Goal: Task Accomplishment & Management: Complete application form

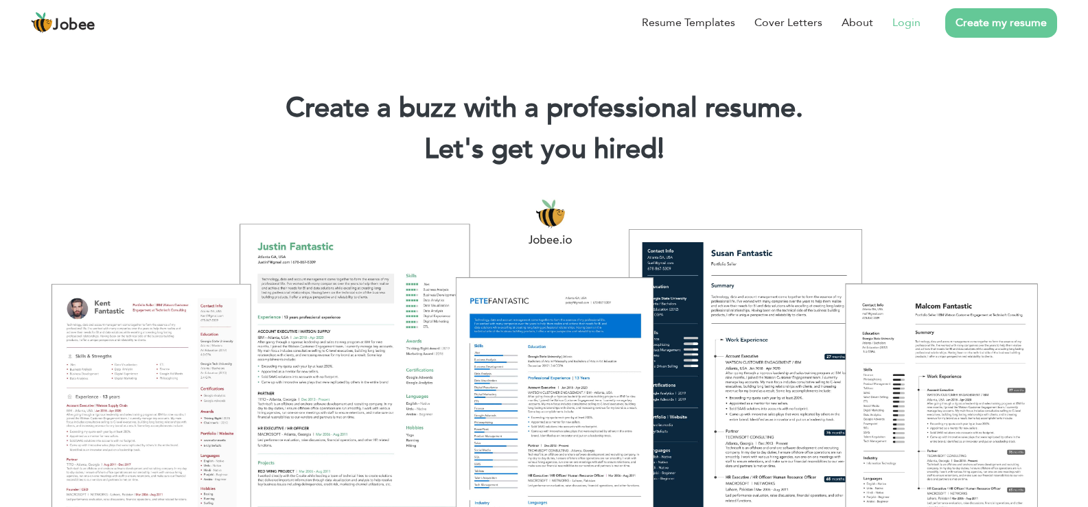
click at [907, 21] on link "Login" at bounding box center [906, 22] width 28 height 16
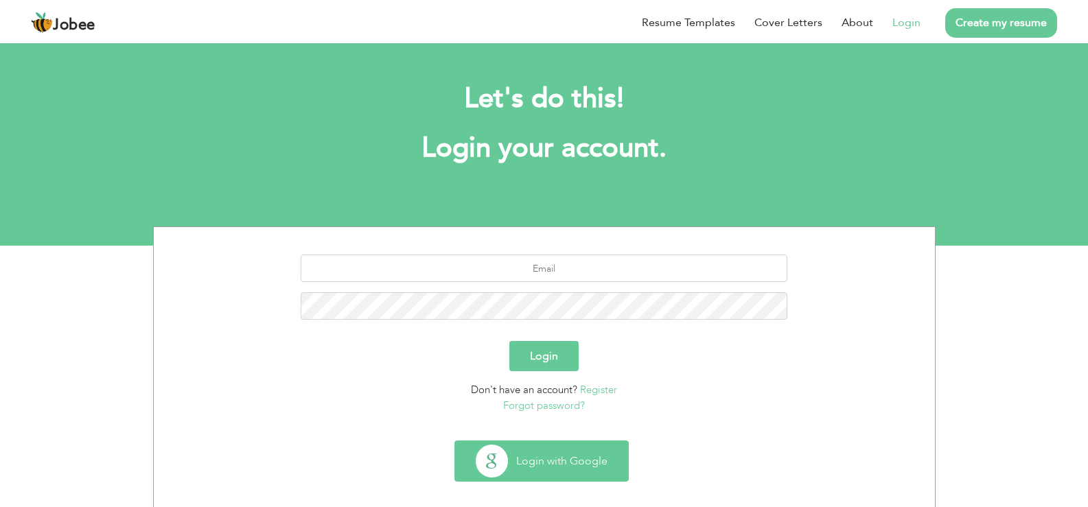
click at [483, 463] on button "Login with Google" at bounding box center [541, 461] width 173 height 40
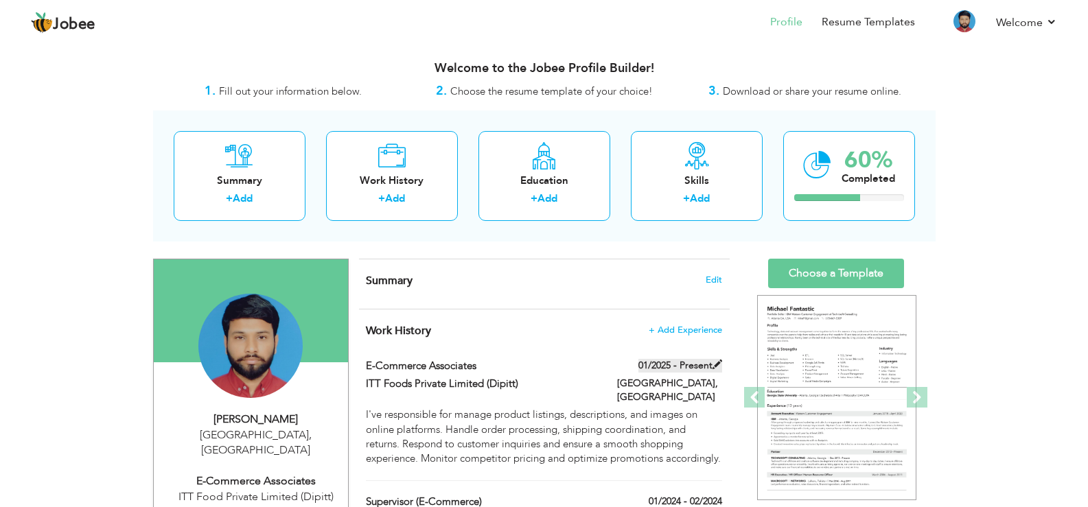
click at [717, 361] on span at bounding box center [718, 365] width 10 height 10
type input "E-commerce Associates"
type input "ITT Foods Private Limited (Dipitt)"
type input "01/2025"
type input "[GEOGRAPHIC_DATA]"
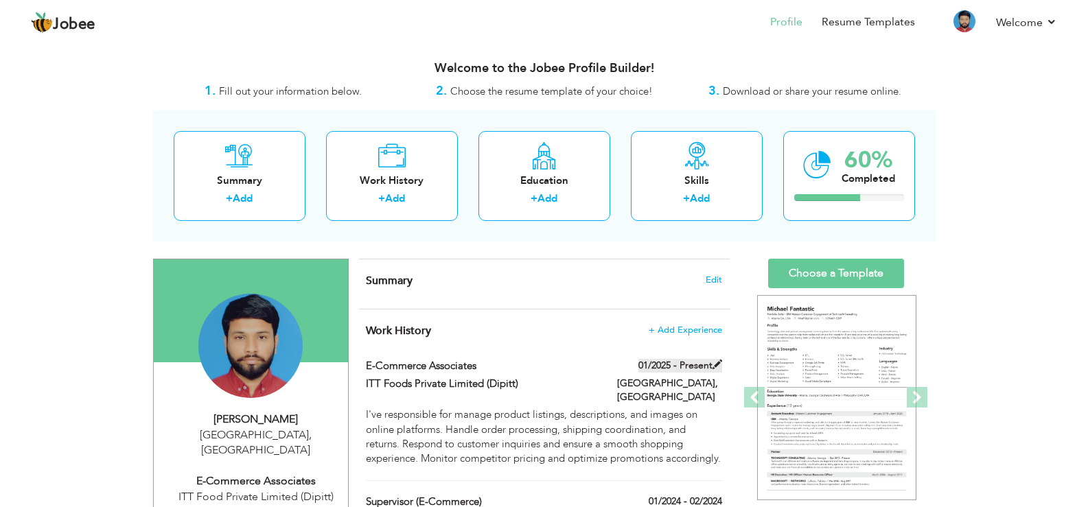
type input "[GEOGRAPHIC_DATA]"
checkbox input "true"
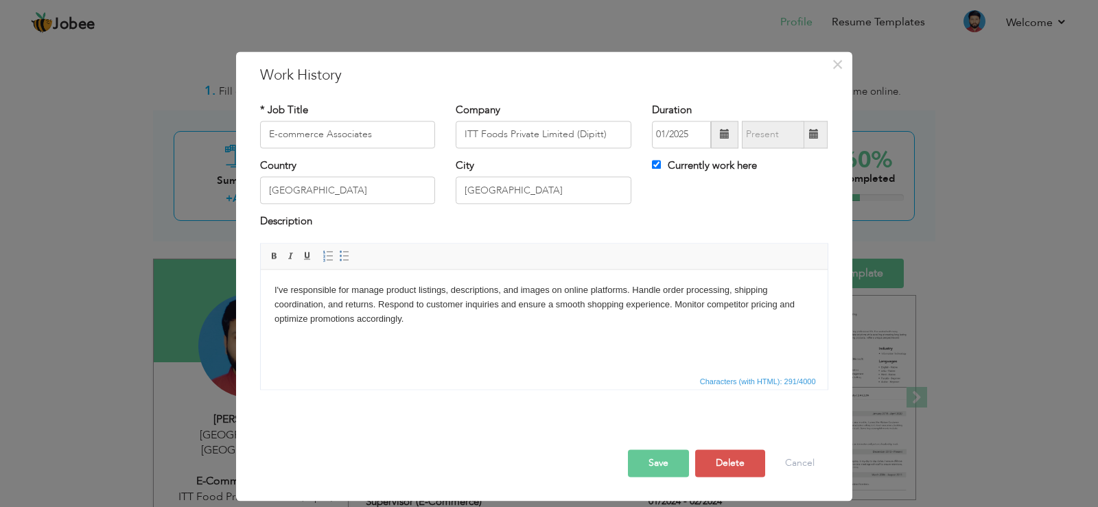
click at [722, 132] on span at bounding box center [725, 135] width 10 height 10
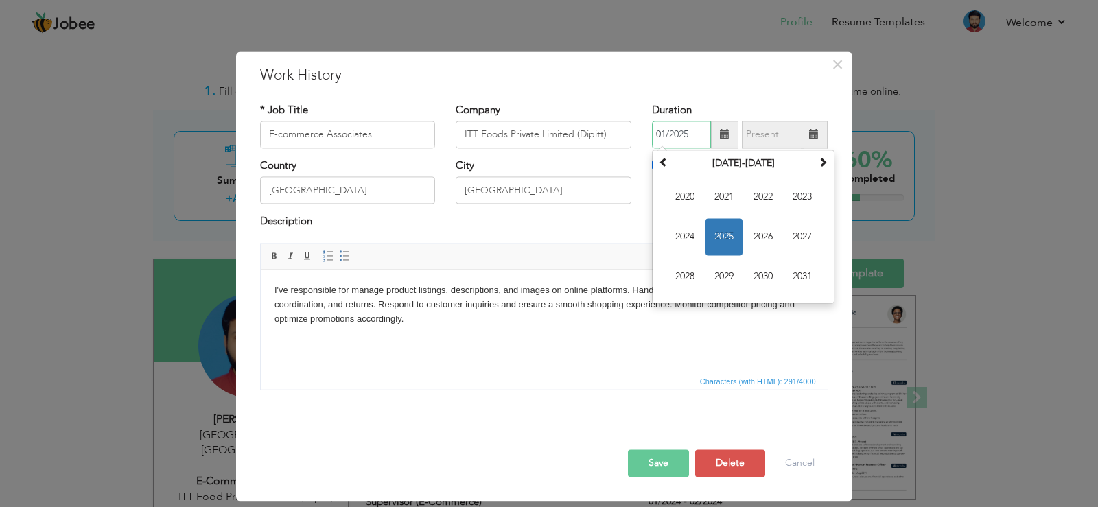
click at [728, 229] on span "2025" at bounding box center [724, 236] width 37 height 37
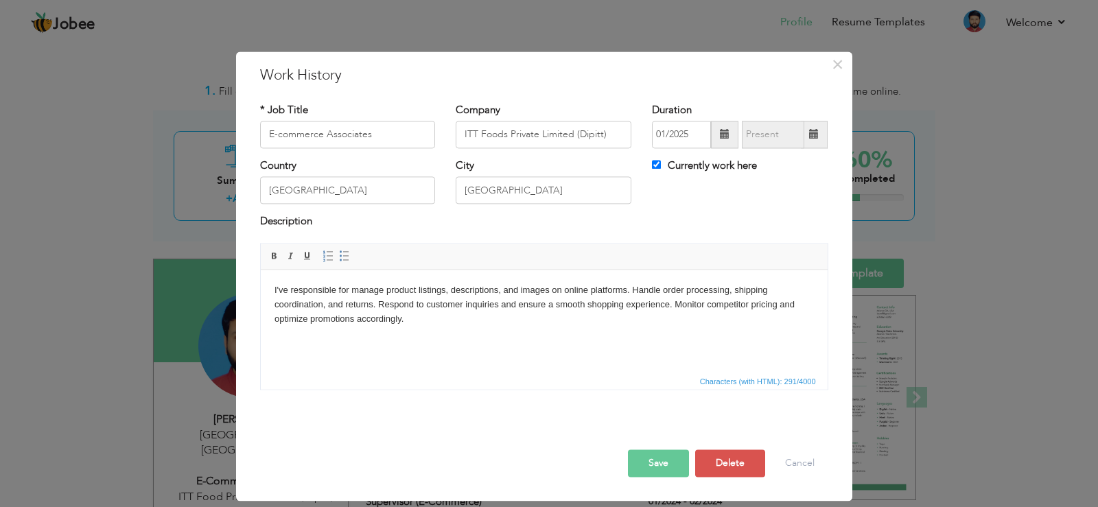
click at [730, 130] on span at bounding box center [725, 135] width 10 height 10
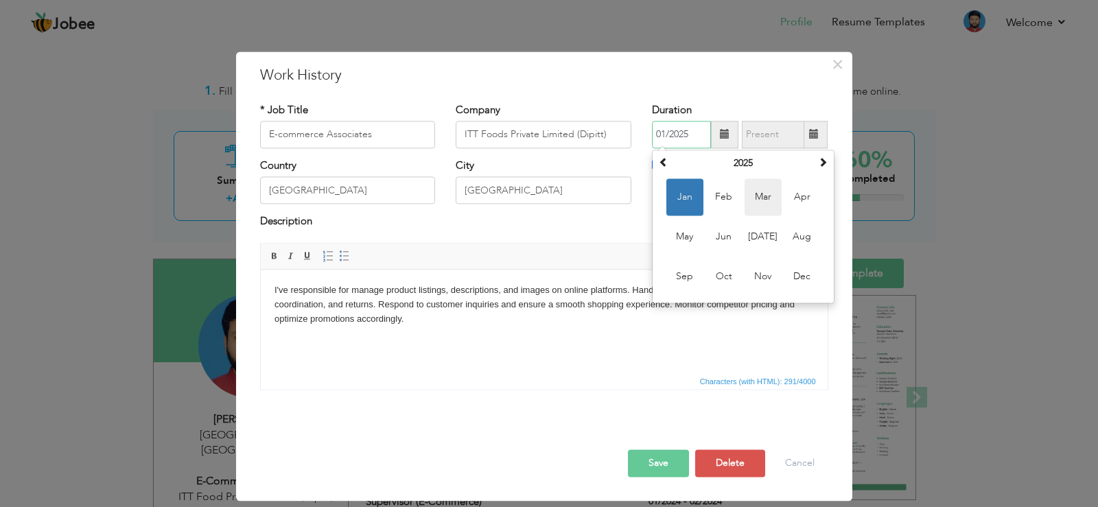
click at [767, 200] on span "Mar" at bounding box center [763, 196] width 37 height 37
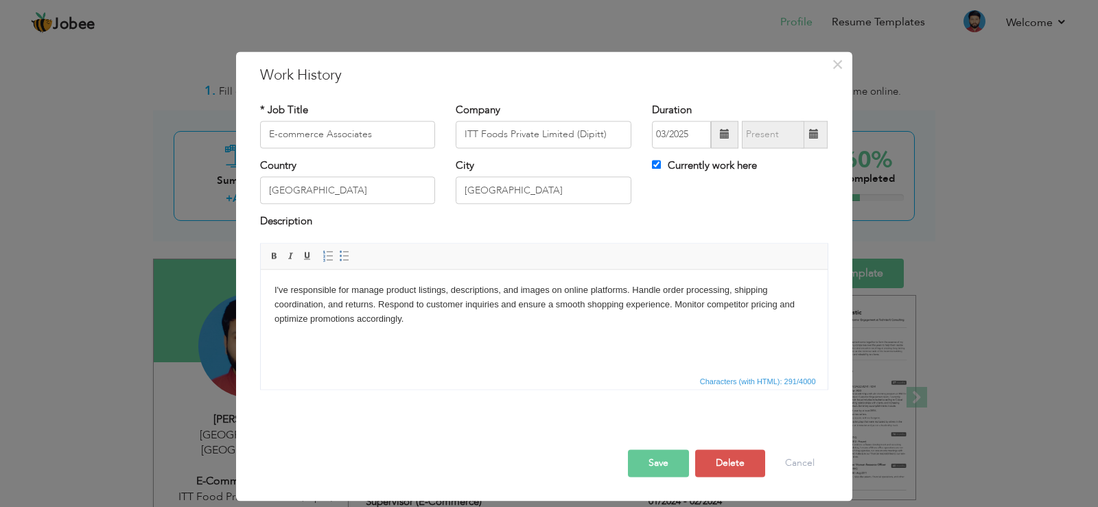
click at [656, 465] on button "Save" at bounding box center [658, 463] width 61 height 27
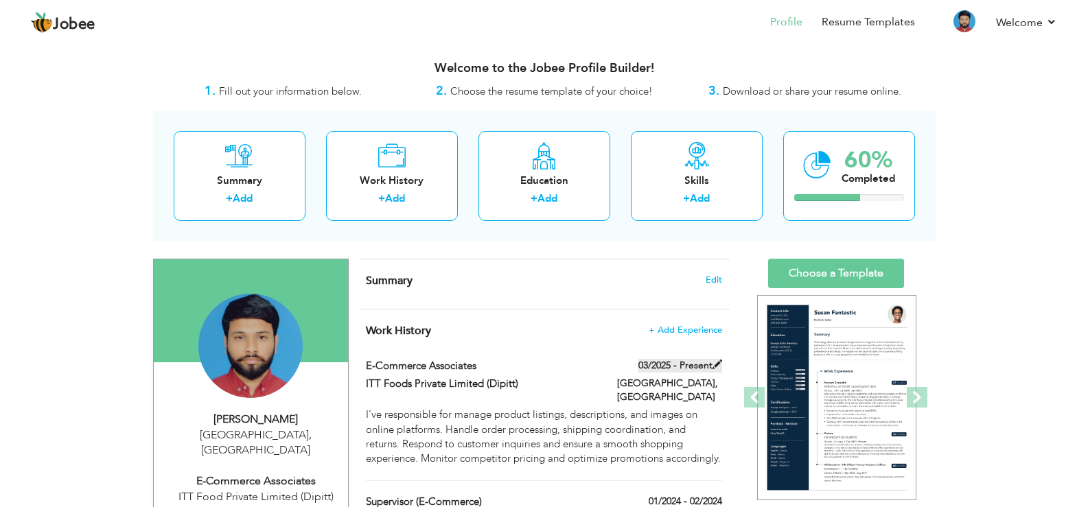
click at [717, 366] on span at bounding box center [718, 365] width 10 height 10
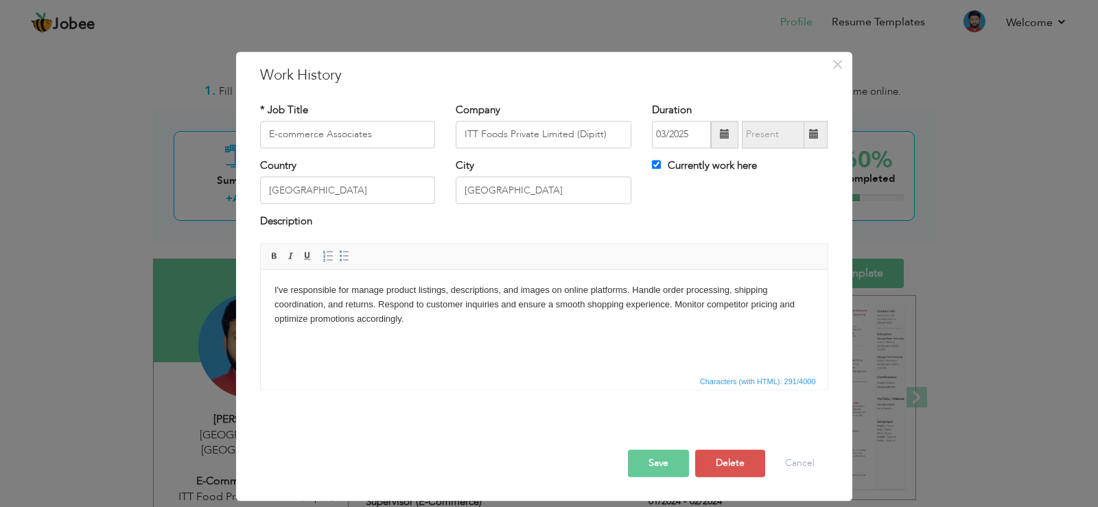
click at [718, 130] on span at bounding box center [724, 134] width 27 height 27
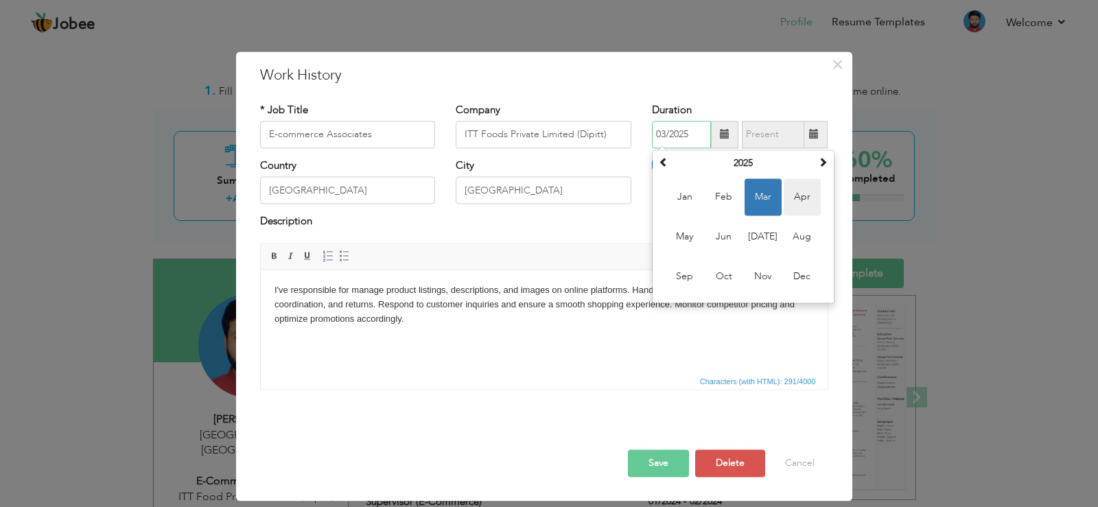
click at [800, 196] on span "Apr" at bounding box center [802, 196] width 37 height 37
type input "04/2025"
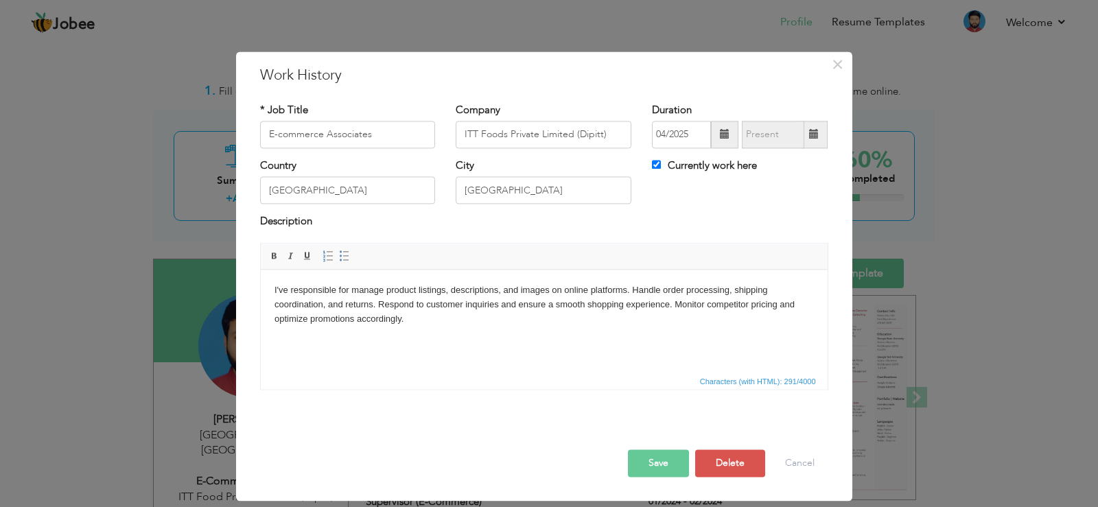
click at [668, 466] on button "Save" at bounding box center [658, 463] width 61 height 27
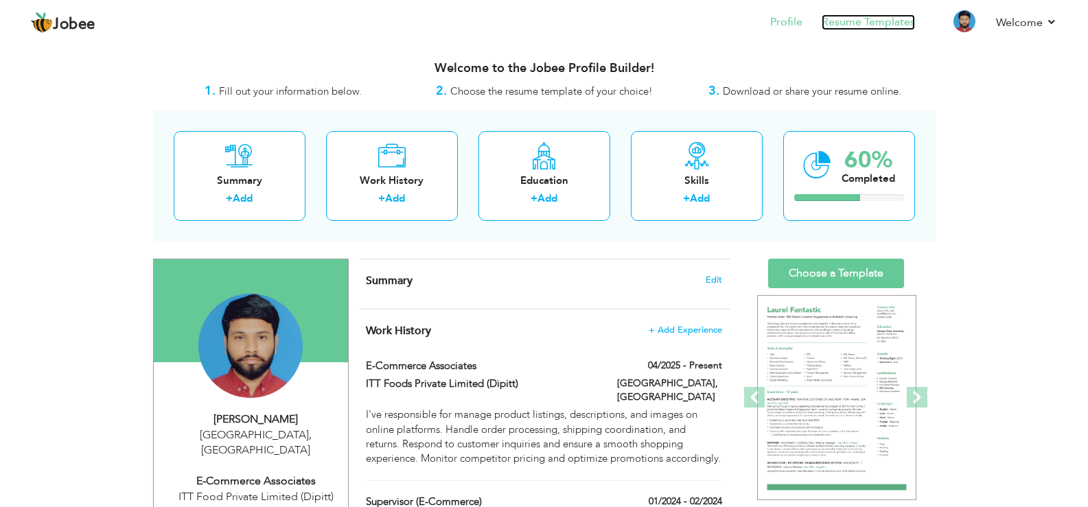
click at [860, 25] on link "Resume Templates" at bounding box center [868, 22] width 93 height 16
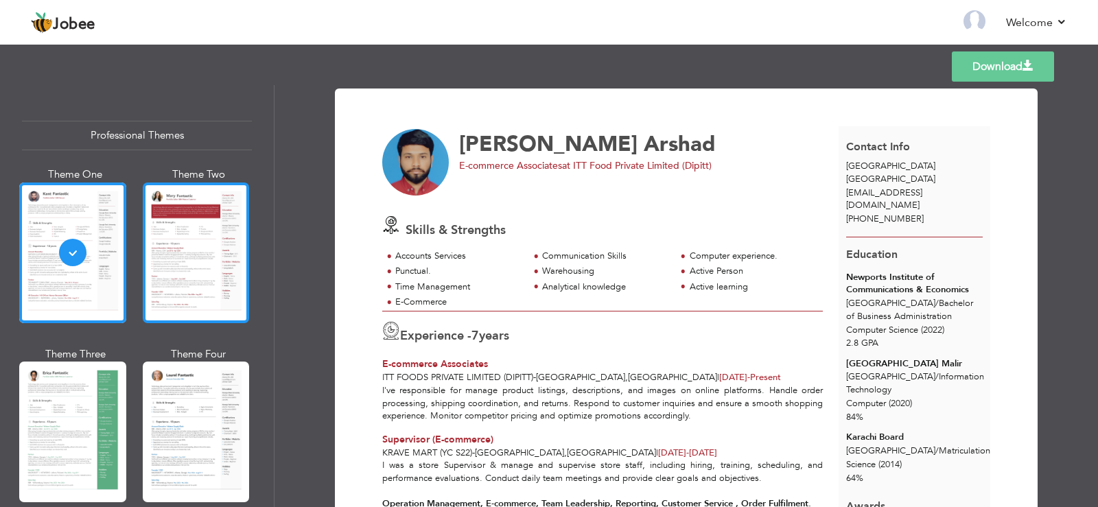
click at [203, 255] on div at bounding box center [196, 253] width 107 height 141
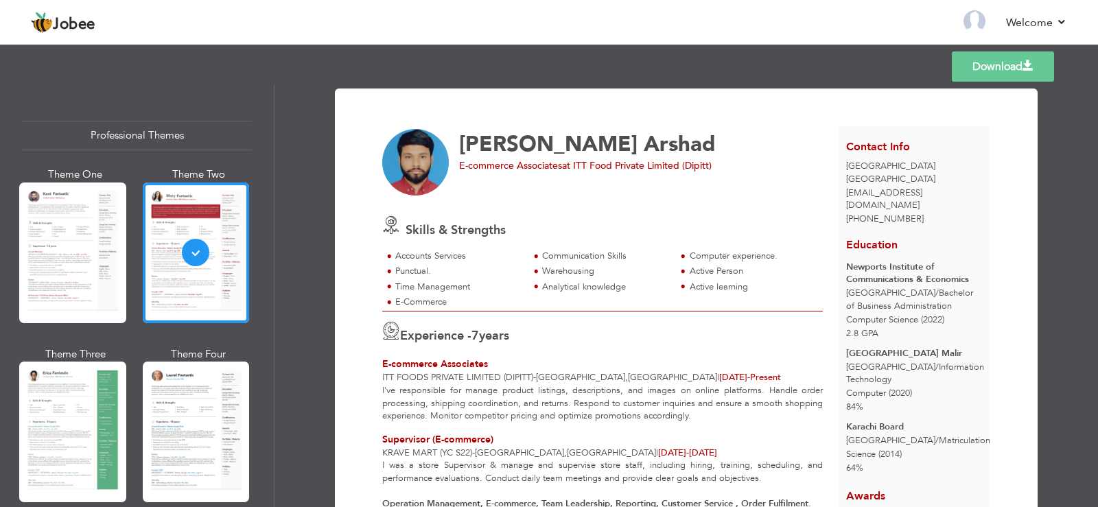
click at [433, 378] on span "ITT Foods Private Limited (Dipitt)" at bounding box center [457, 377] width 151 height 12
click at [433, 364] on span "E-commerce Associates" at bounding box center [435, 364] width 106 height 13
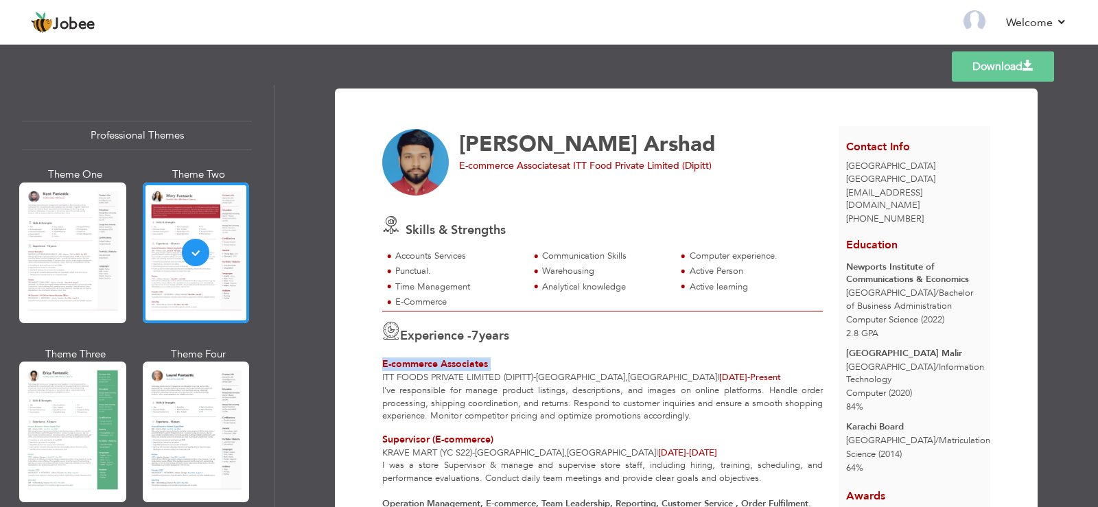
drag, startPoint x: 433, startPoint y: 364, endPoint x: 443, endPoint y: 362, distance: 10.4
click at [433, 364] on span "E-commerce Associates" at bounding box center [435, 364] width 106 height 13
click at [884, 198] on span "[EMAIL_ADDRESS][DOMAIN_NAME]" at bounding box center [884, 199] width 76 height 25
drag, startPoint x: 1092, startPoint y: 123, endPoint x: 1094, endPoint y: 154, distance: 31.0
click at [1094, 154] on div "Download [PERSON_NAME] E-commerce Associates at ITT Food Private Limited (Dipit…" at bounding box center [687, 296] width 824 height 422
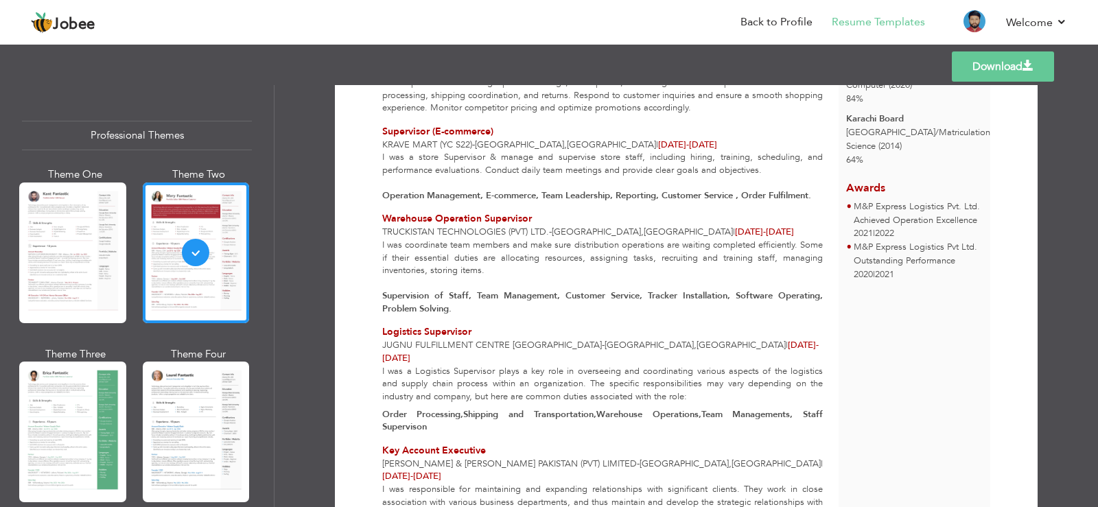
scroll to position [332, 0]
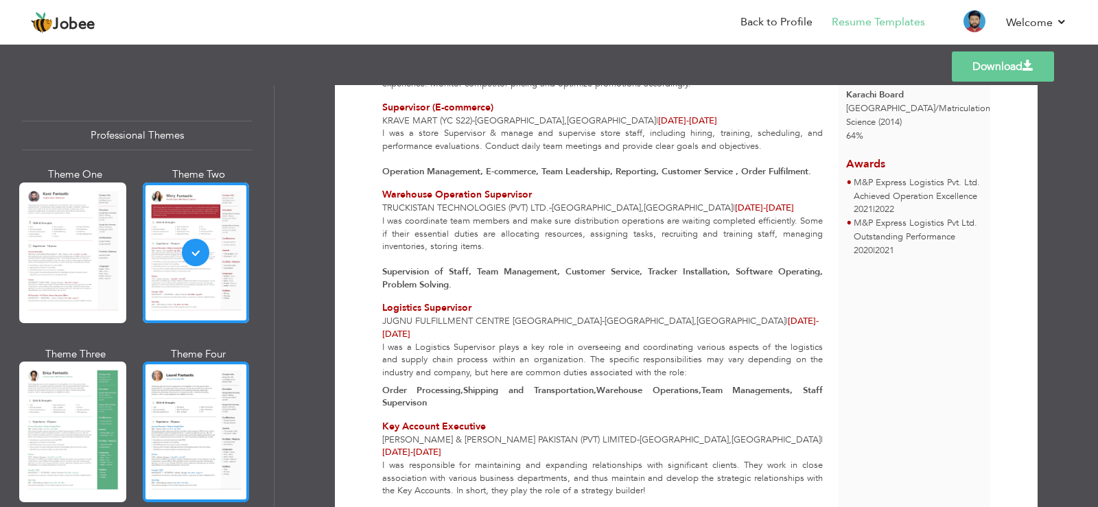
click at [179, 414] on div at bounding box center [196, 432] width 107 height 141
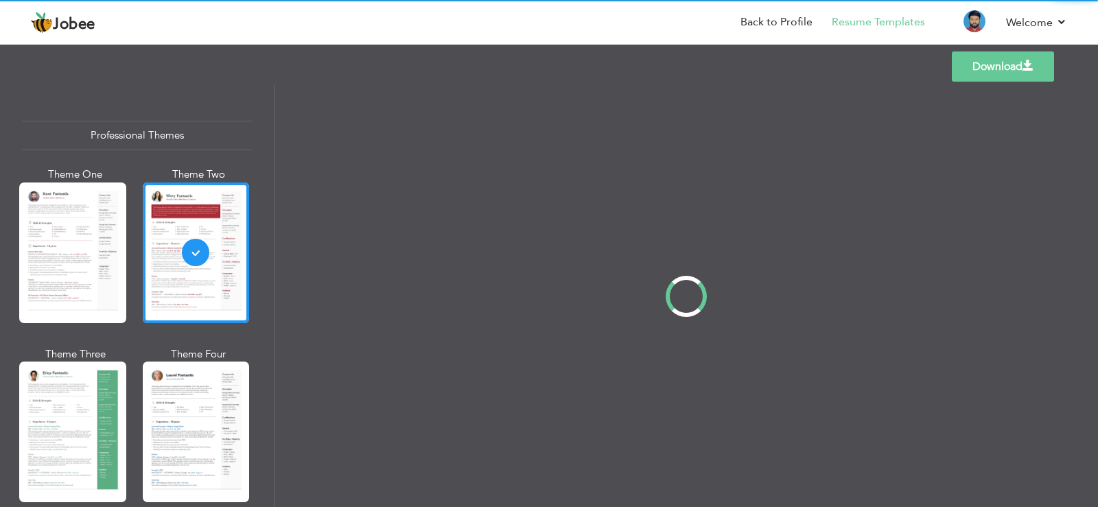
scroll to position [0, 0]
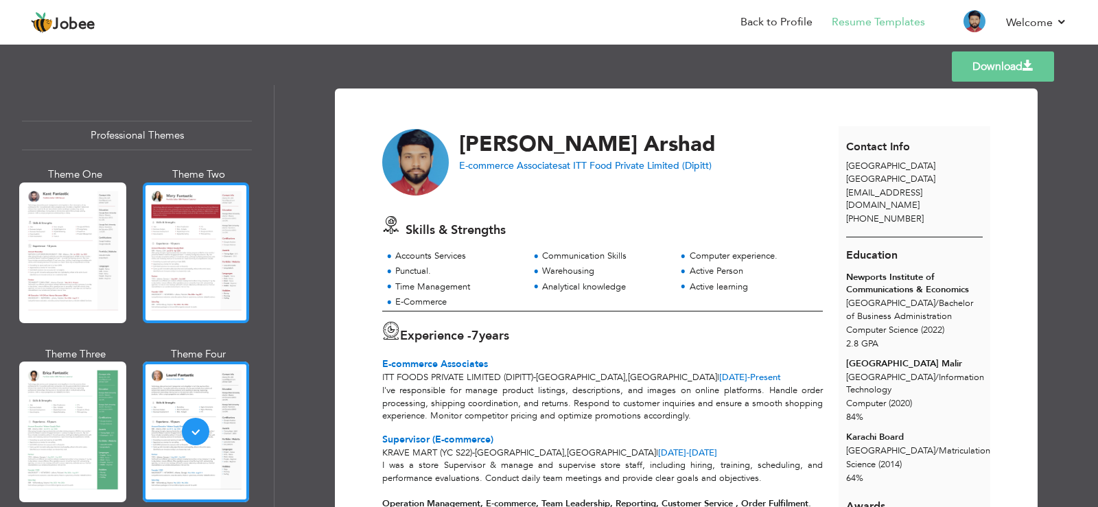
click at [168, 216] on div at bounding box center [196, 253] width 107 height 141
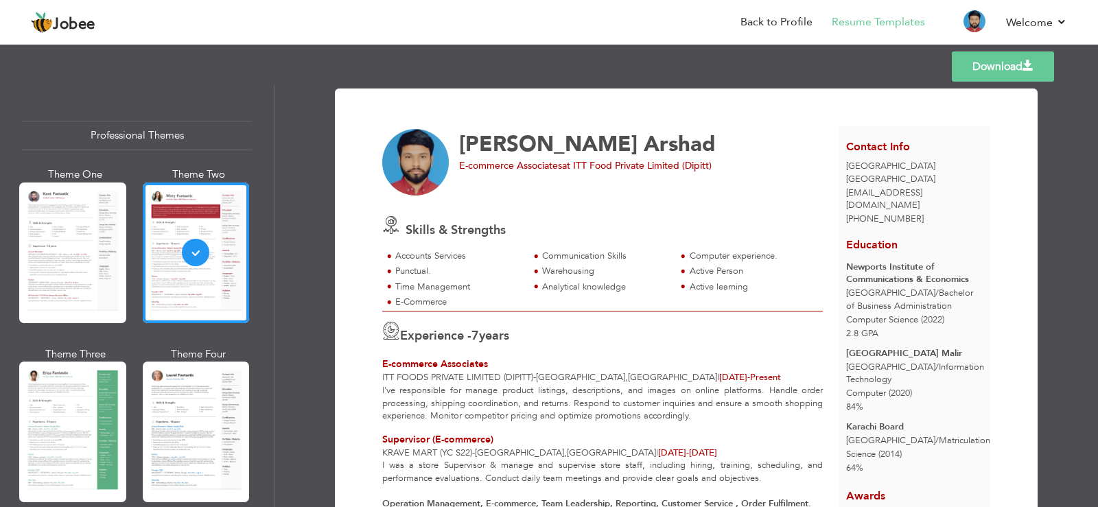
click at [1019, 64] on link "Download" at bounding box center [1003, 66] width 102 height 30
click at [613, 127] on div "[PERSON_NAME] E-commerce Associates at ITT Food Private Limited (Dipitt) Skills…" at bounding box center [610, 514] width 457 height 777
